Goal: Find specific page/section: Find specific page/section

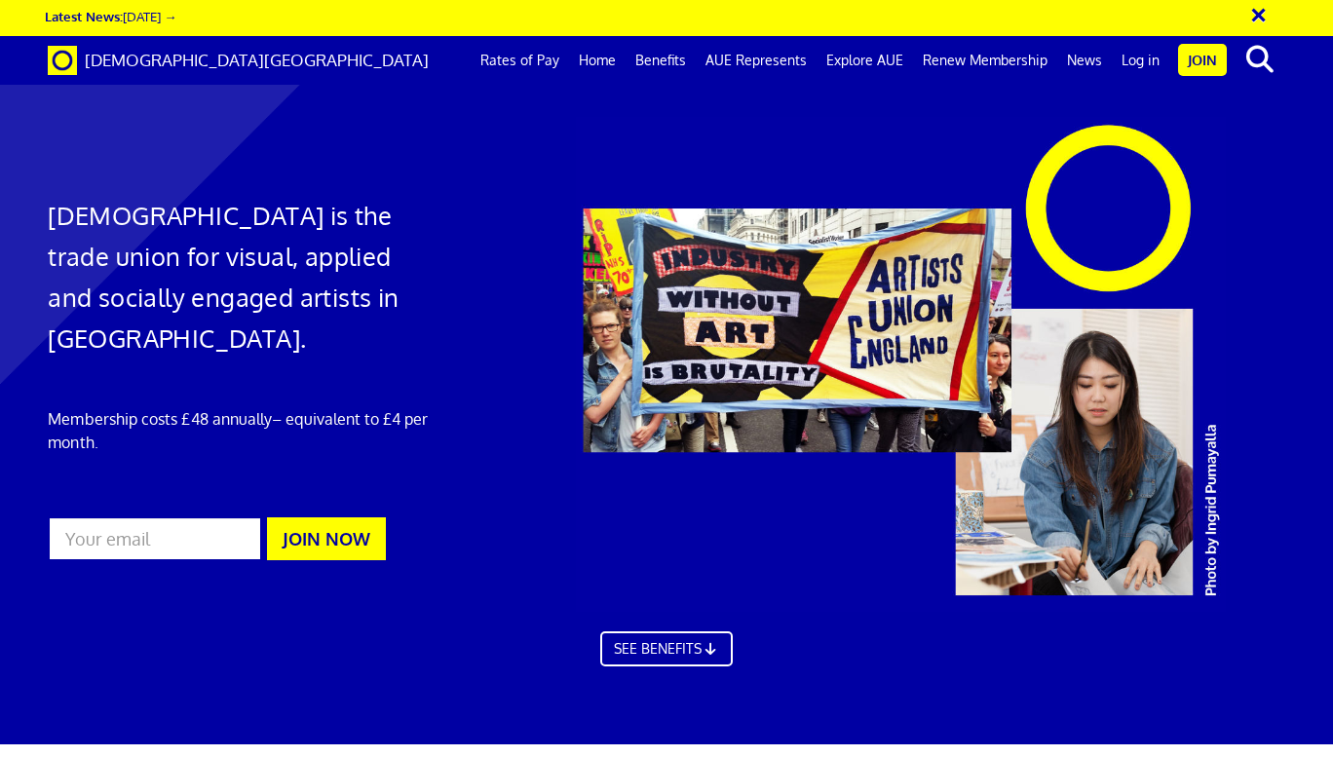
scroll to position [0, 8]
click at [1142, 62] on link "Log in" at bounding box center [1141, 60] width 58 height 49
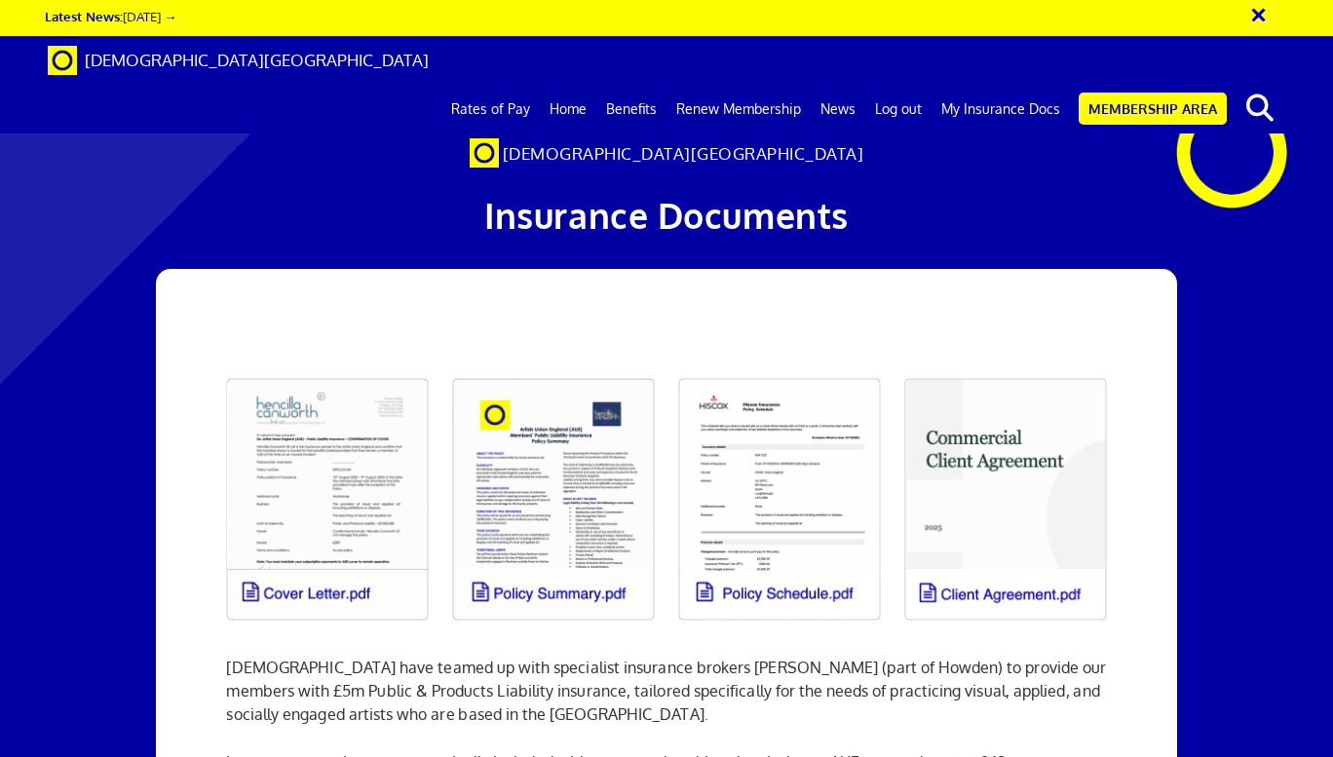
scroll to position [97, 0]
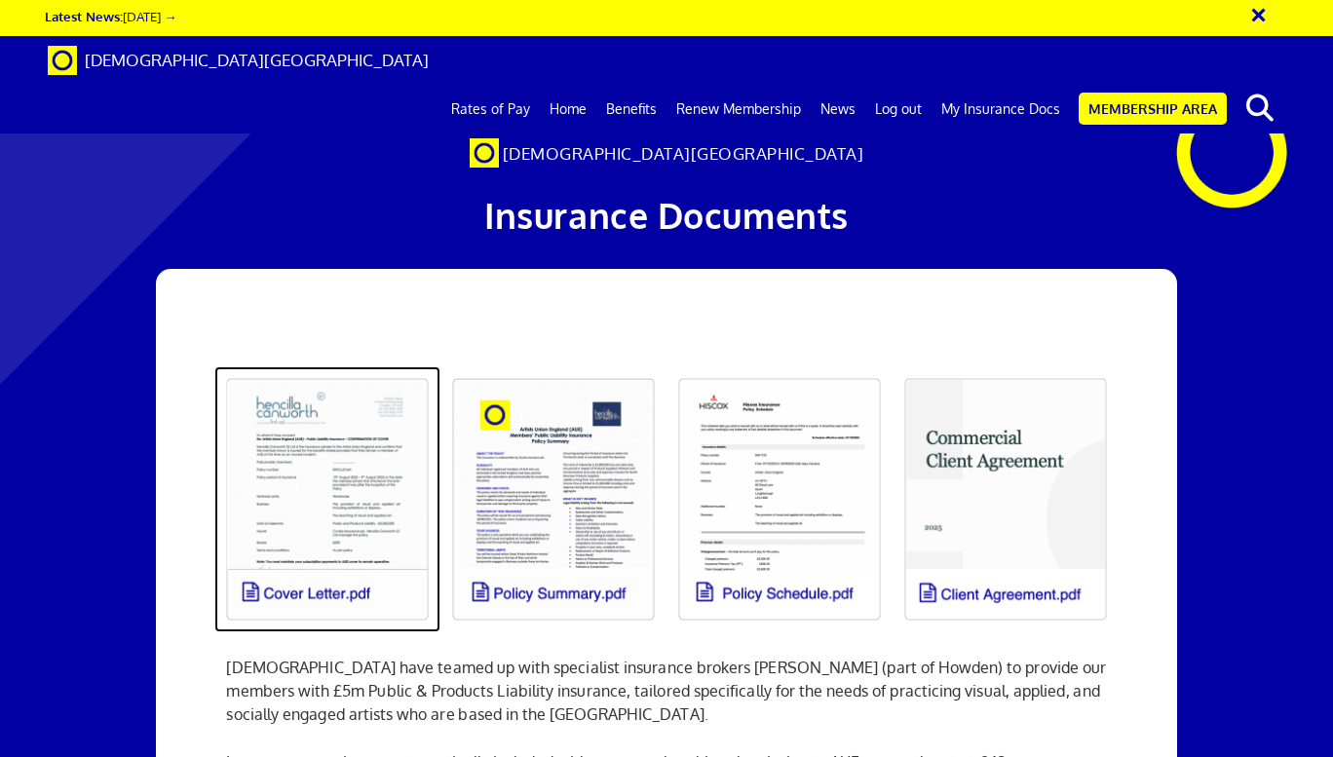
click at [328, 404] on link at bounding box center [327, 500] width 226 height 266
click at [298, 494] on link at bounding box center [327, 500] width 226 height 266
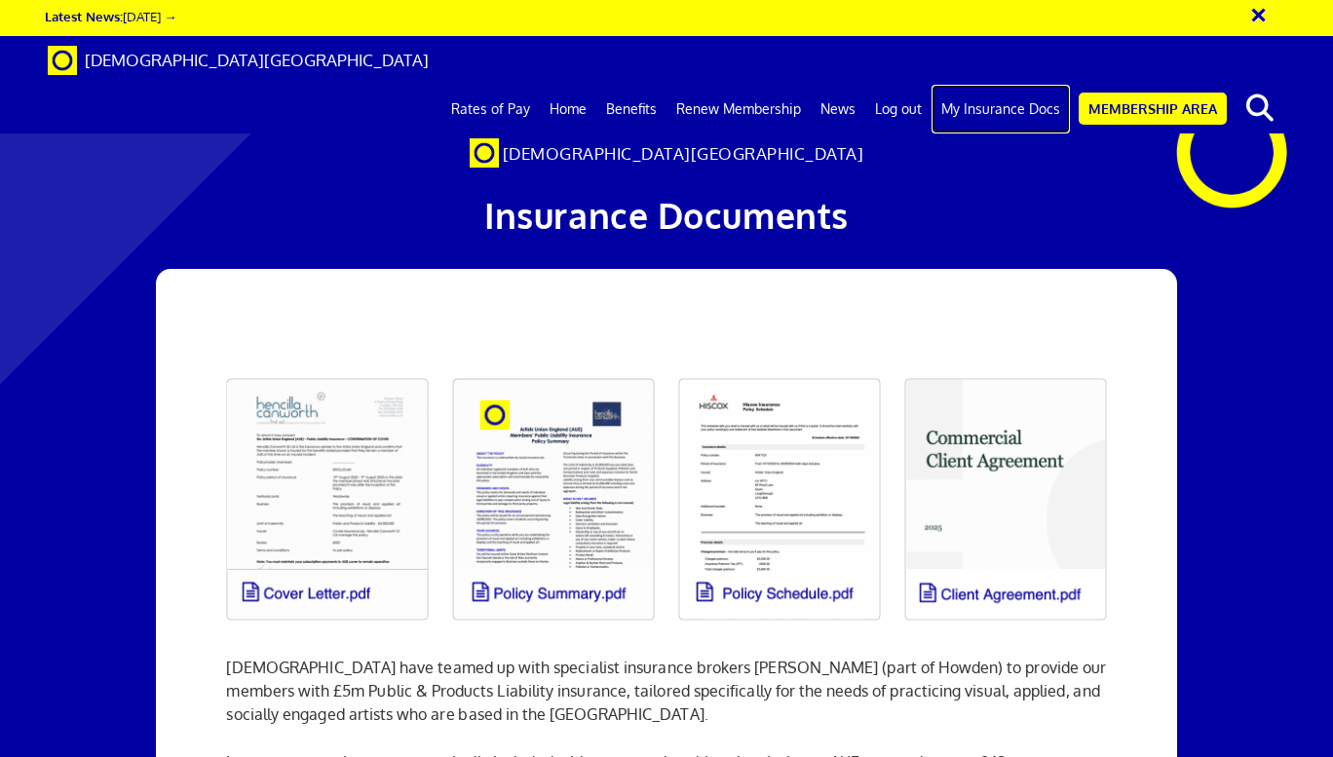
click at [1027, 85] on link "My Insurance Docs" at bounding box center [1001, 109] width 138 height 49
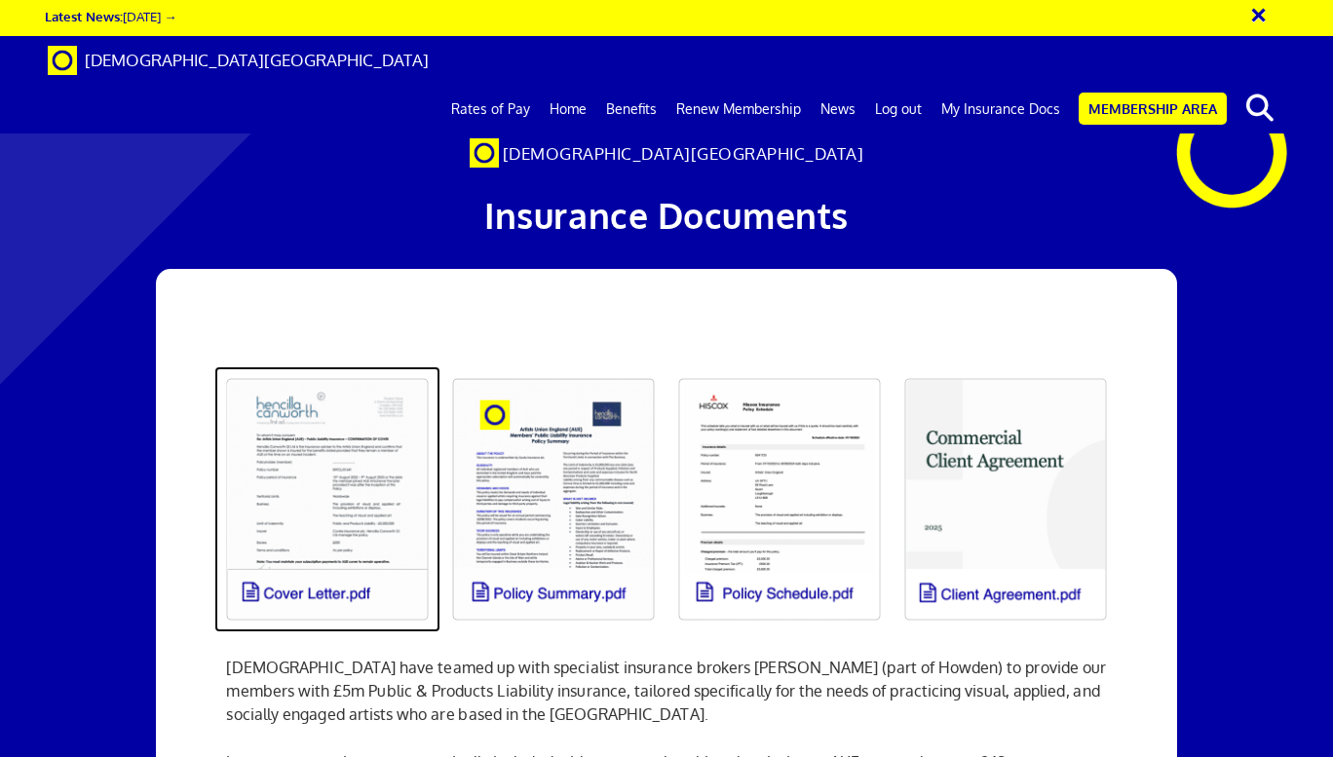
click at [323, 594] on link at bounding box center [327, 500] width 226 height 266
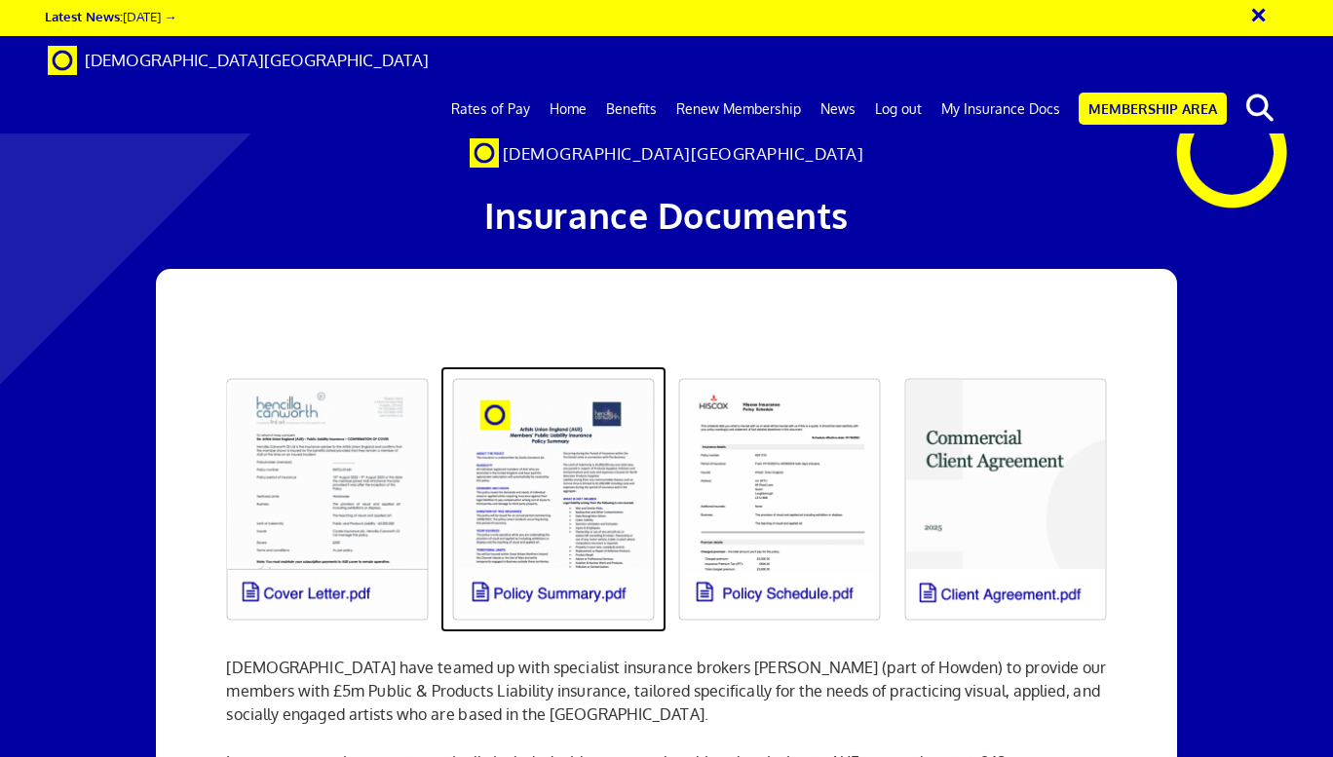
click at [535, 559] on link at bounding box center [554, 500] width 226 height 266
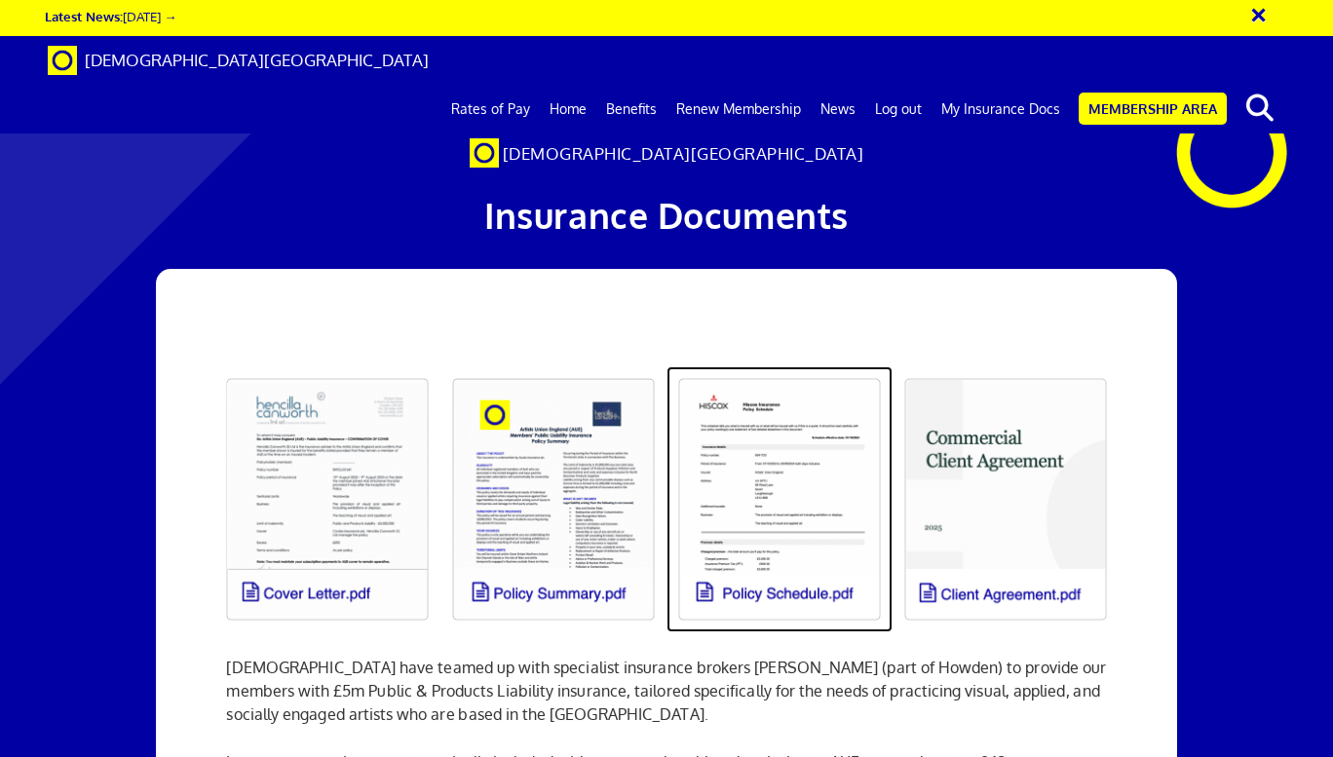
click at [803, 542] on link at bounding box center [780, 500] width 226 height 266
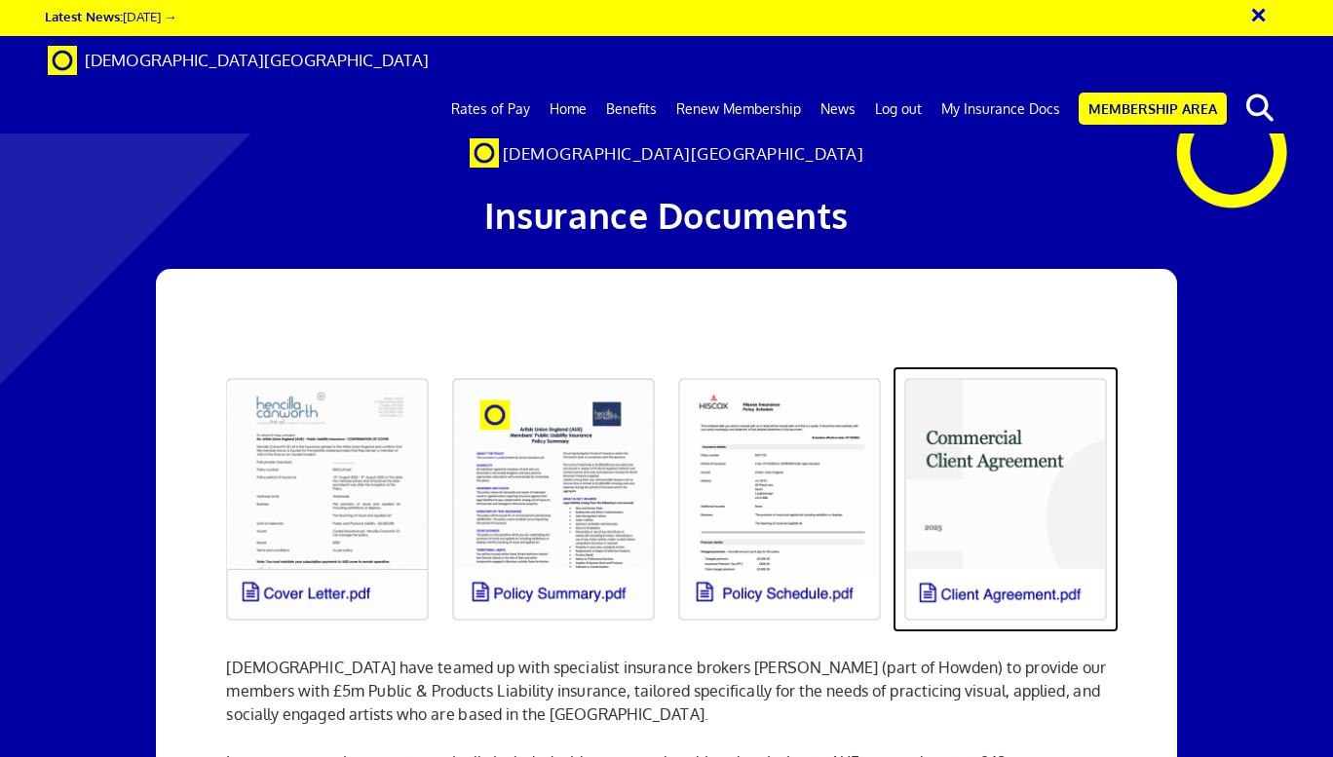
click at [972, 530] on link at bounding box center [1006, 500] width 226 height 266
